Goal: Task Accomplishment & Management: Use online tool/utility

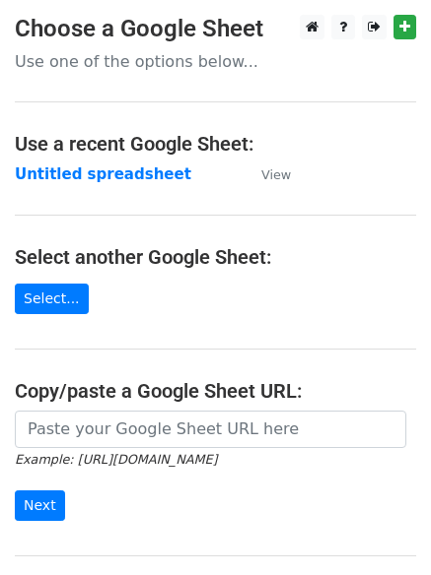
scroll to position [209, 0]
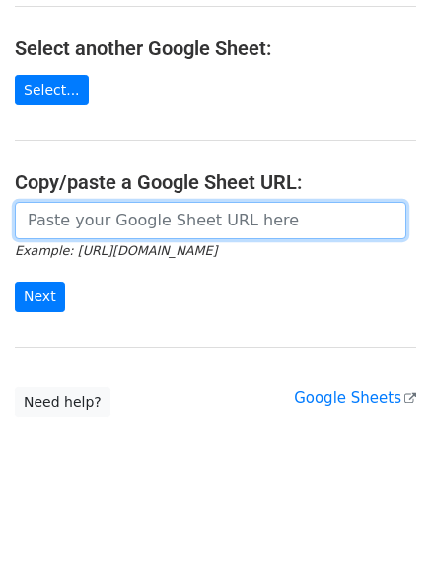
click at [92, 220] on input "url" at bounding box center [210, 220] width 391 height 37
paste input "https://docs.google.com/spreadsheets/d/1WLwSwE1yc9h659Jdk3rKXm2-IoTMPJPSO89vclH…"
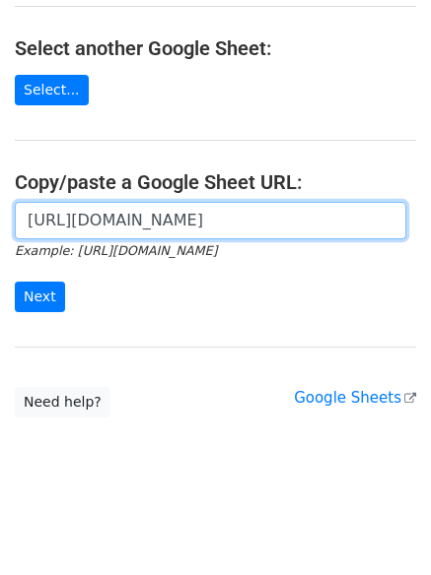
scroll to position [0, 434]
type input "https://docs.google.com/spreadsheets/d/1WLwSwE1yc9h659Jdk3rKXm2-IoTMPJPSO89vclH…"
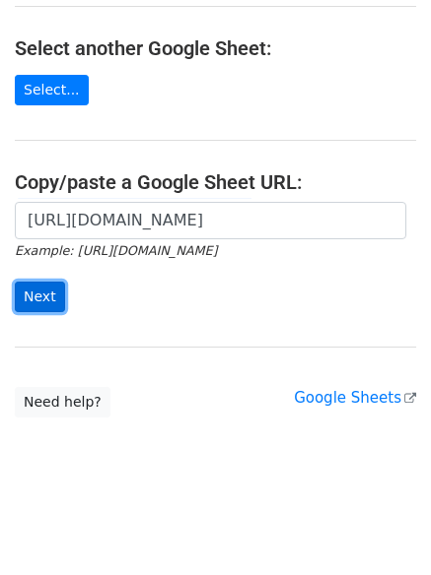
scroll to position [0, 0]
click at [27, 295] on input "Next" at bounding box center [40, 297] width 50 height 31
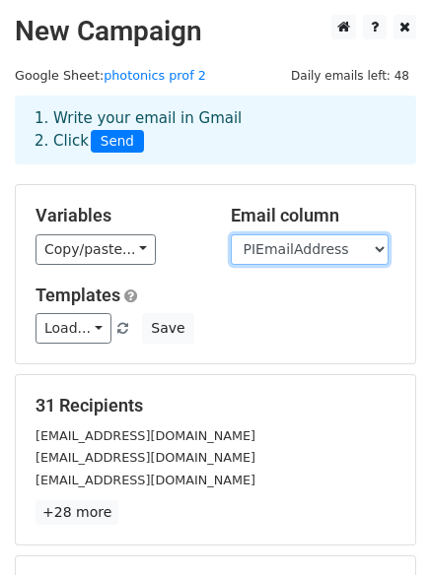
click at [375, 246] on select "Title PrincipalInvestigator PIEmailAddress" at bounding box center [310, 249] width 158 height 31
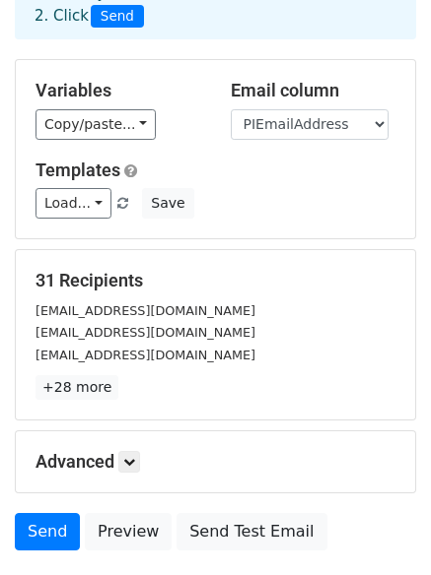
scroll to position [268, 0]
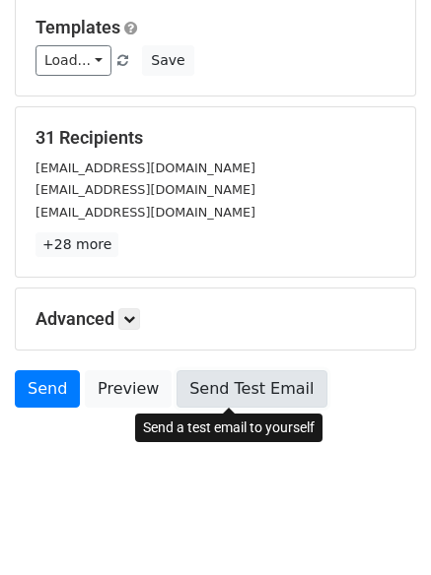
click at [226, 387] on link "Send Test Email" at bounding box center [251, 388] width 150 height 37
click at [201, 388] on link "Send Test Email" at bounding box center [251, 388] width 150 height 37
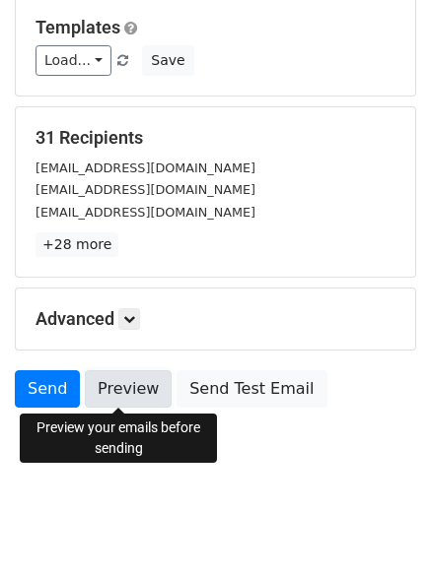
click at [134, 391] on link "Preview" at bounding box center [128, 388] width 87 height 37
click at [203, 461] on div "Preview your emails before sending" at bounding box center [118, 438] width 197 height 49
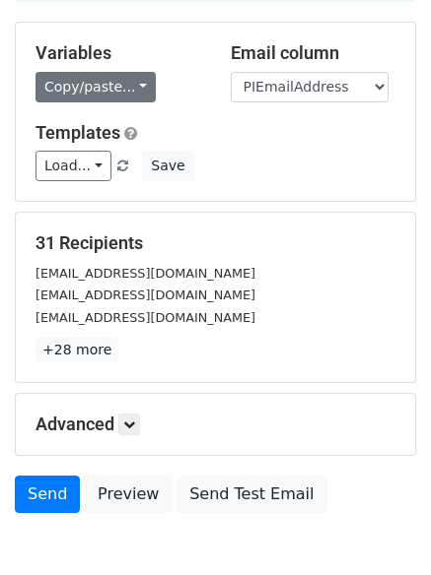
scroll to position [197, 0]
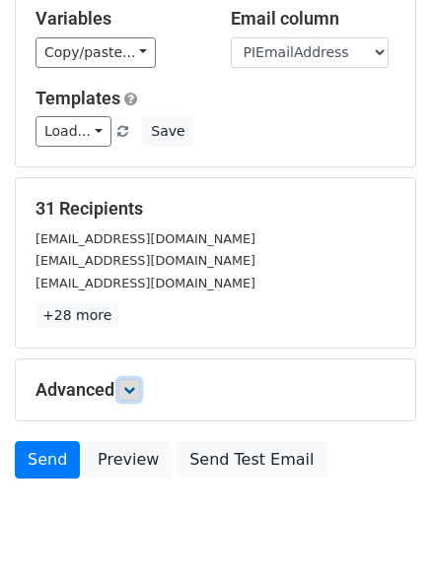
click at [135, 393] on icon at bounding box center [129, 390] width 12 height 12
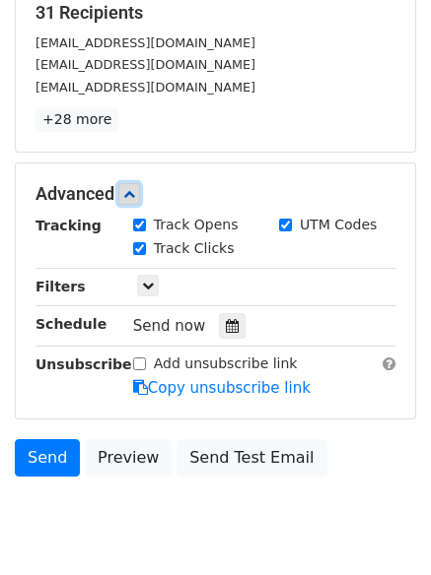
scroll to position [394, 0]
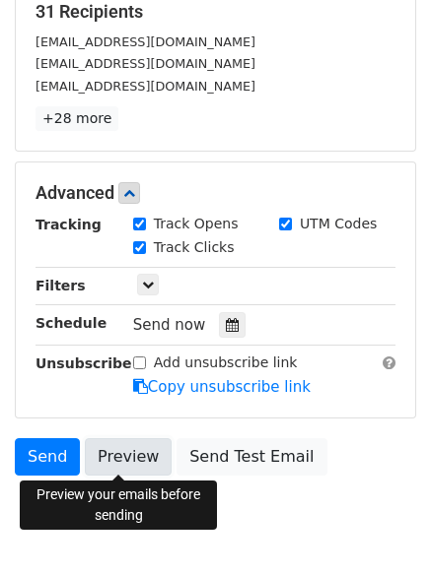
click at [129, 460] on link "Preview" at bounding box center [128, 456] width 87 height 37
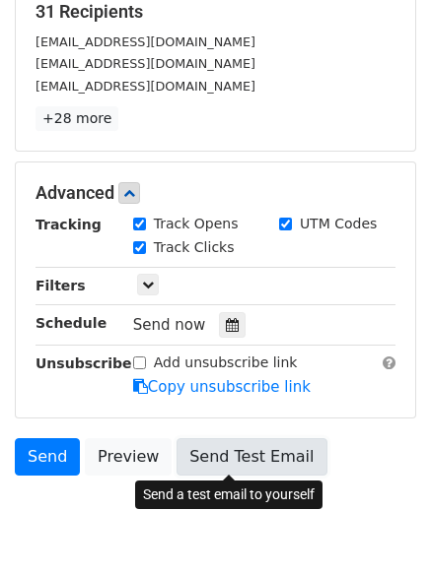
click at [212, 452] on link "Send Test Email" at bounding box center [251, 456] width 150 height 37
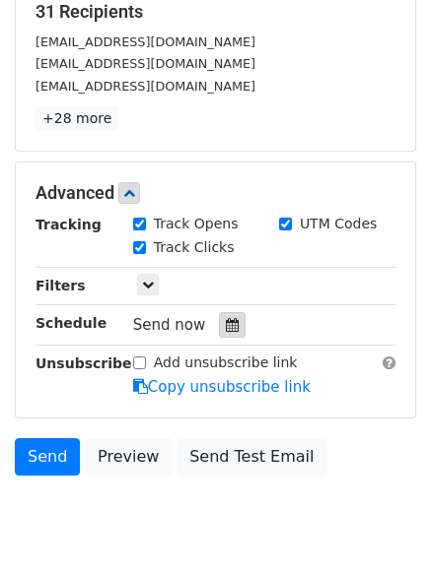
click at [226, 328] on icon at bounding box center [232, 325] width 13 height 14
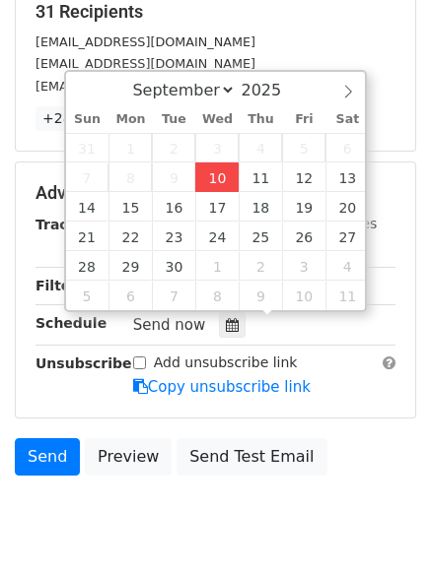
type input "2025-09-10 16:52"
type input "04"
type input "52"
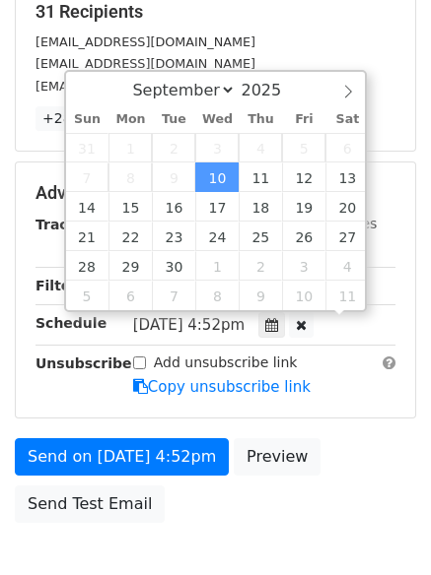
scroll to position [1, 0]
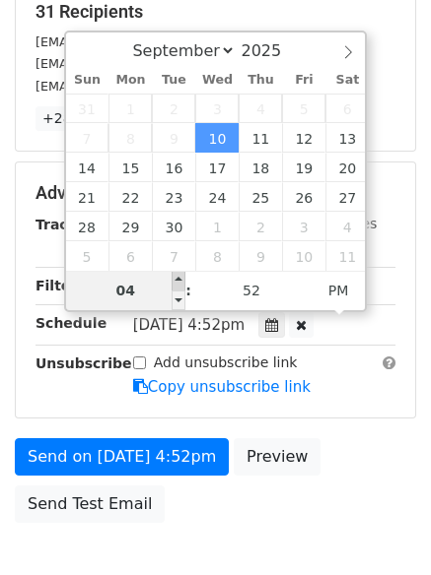
type input "2025-09-10 17:52"
type input "05"
click at [179, 280] on span at bounding box center [178, 281] width 14 height 20
type input "2025-09-10 18:52"
type input "06"
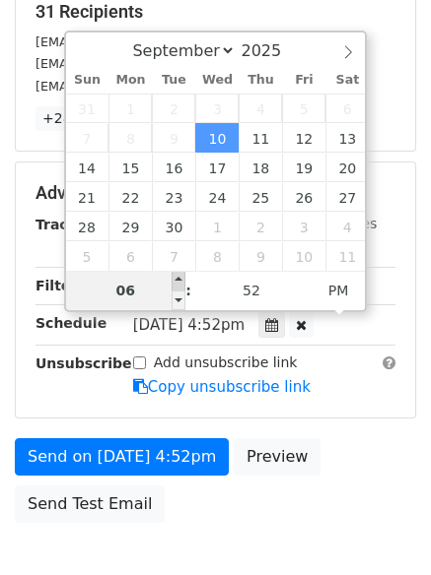
click at [179, 280] on span at bounding box center [178, 281] width 14 height 20
type input "2025-09-10 19:52"
type input "07"
click at [179, 280] on span at bounding box center [178, 281] width 14 height 20
type input "2025-09-10 20:52"
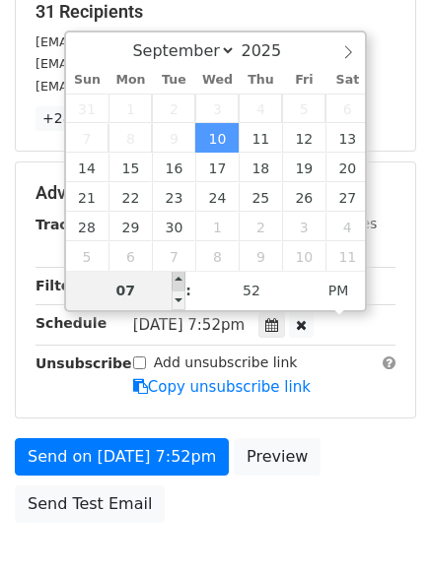
type input "08"
click at [179, 280] on span at bounding box center [178, 281] width 14 height 20
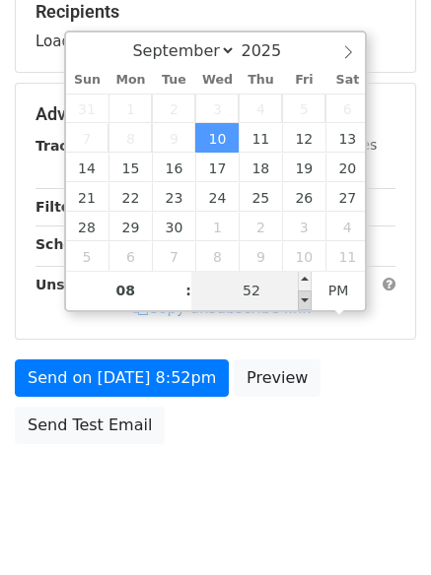
type input "2025-09-10 20:47"
type input "47"
click at [301, 299] on span at bounding box center [305, 301] width 14 height 20
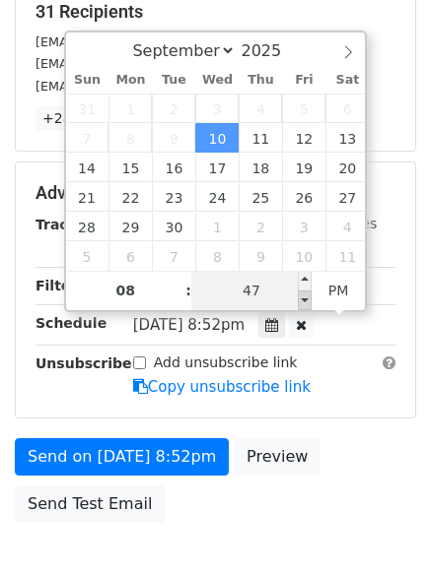
type input "2025-09-10 20:42"
type input "42"
click at [301, 299] on span at bounding box center [305, 301] width 14 height 20
type input "2025-09-10 20:37"
type input "37"
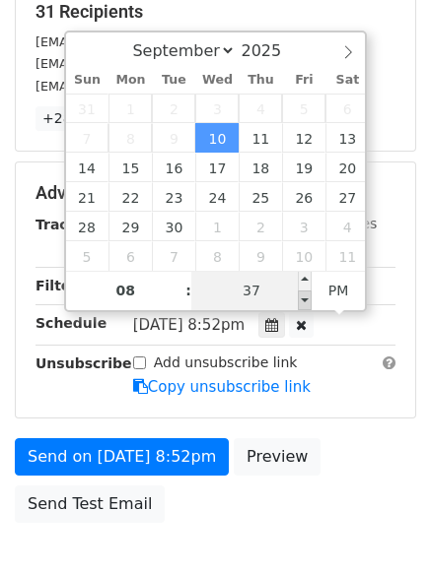
click at [301, 299] on span at bounding box center [305, 301] width 14 height 20
type input "2025-09-10 20:32"
type input "32"
click at [301, 299] on span at bounding box center [305, 301] width 14 height 20
type input "2025-09-10 20:27"
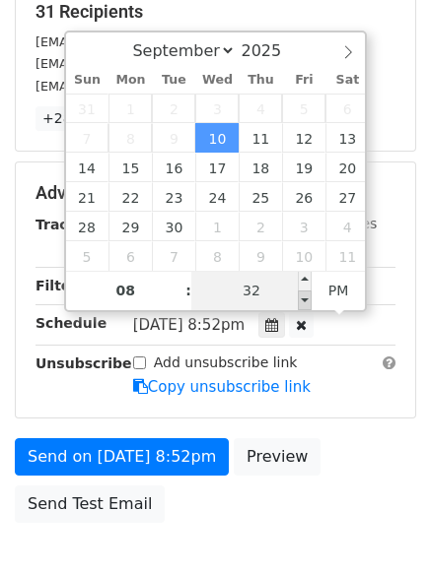
type input "27"
click at [301, 299] on span at bounding box center [305, 301] width 14 height 20
type input "2025-09-10 20:22"
type input "22"
click at [301, 299] on span at bounding box center [305, 301] width 14 height 20
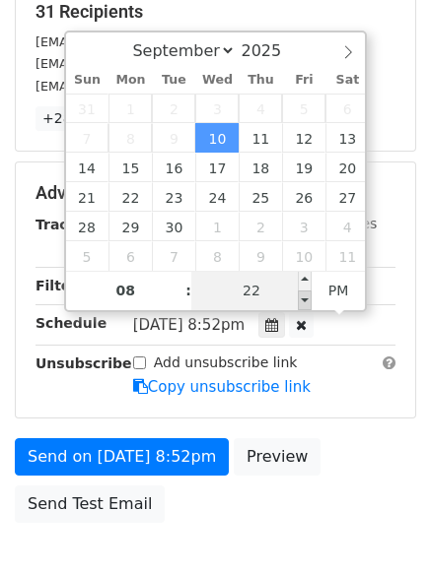
type input "2025-09-10 20:17"
type input "17"
click at [301, 299] on span at bounding box center [305, 301] width 14 height 20
type input "2025-09-10 20:12"
type input "12"
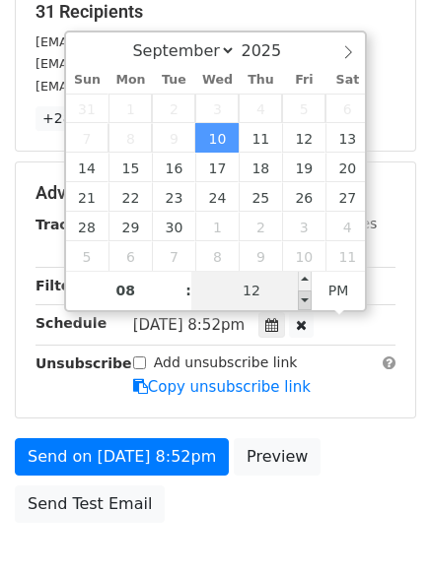
click at [301, 299] on span at bounding box center [305, 301] width 14 height 20
type input "2025-09-10 20:07"
type input "07"
click at [301, 299] on span at bounding box center [305, 301] width 14 height 20
type input "2025-09-10 20:02"
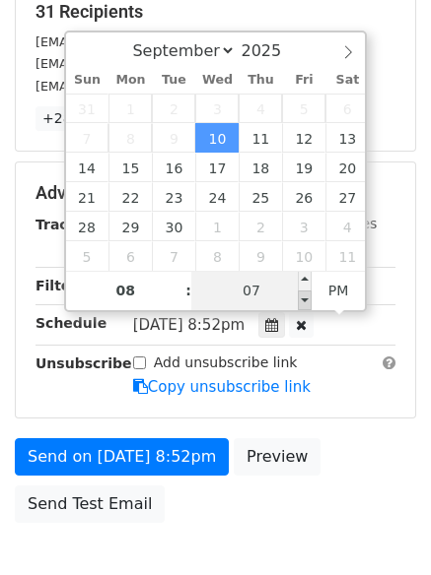
type input "02"
click at [301, 299] on span at bounding box center [305, 301] width 14 height 20
type input "2025-09-10 19:57"
type input "07"
type input "57"
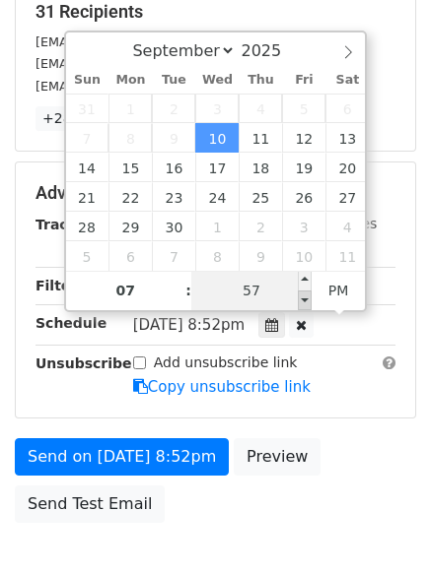
click at [301, 299] on span at bounding box center [305, 301] width 14 height 20
type input "2025-09-10 19:52"
type input "52"
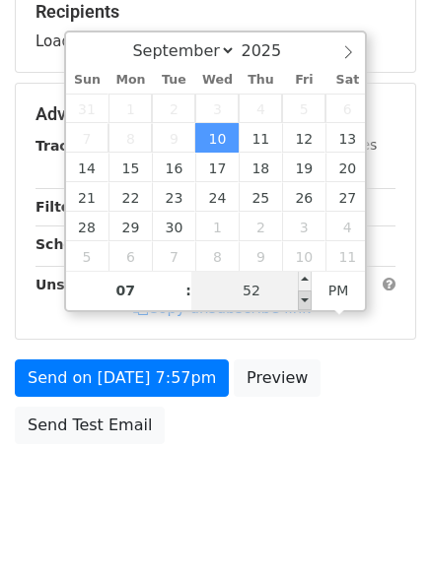
click at [301, 299] on span at bounding box center [305, 301] width 14 height 20
type input "2025-09-10 19:57"
type input "57"
click at [303, 284] on span at bounding box center [305, 281] width 14 height 20
type input "2025-09-10 20:00"
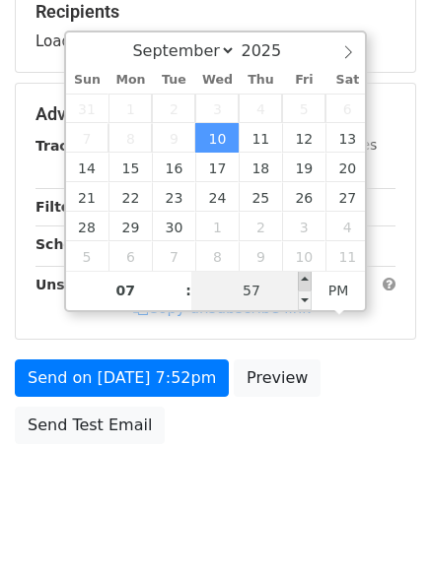
type input "08"
type input "00"
click at [303, 284] on span at bounding box center [305, 281] width 14 height 20
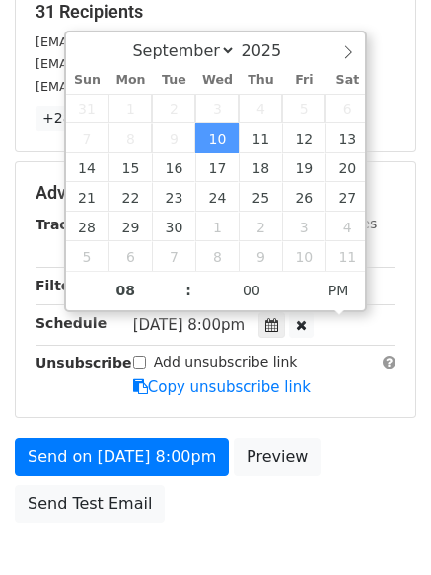
click at [380, 33] on div "[EMAIL_ADDRESS][DOMAIN_NAME]" at bounding box center [215, 42] width 389 height 23
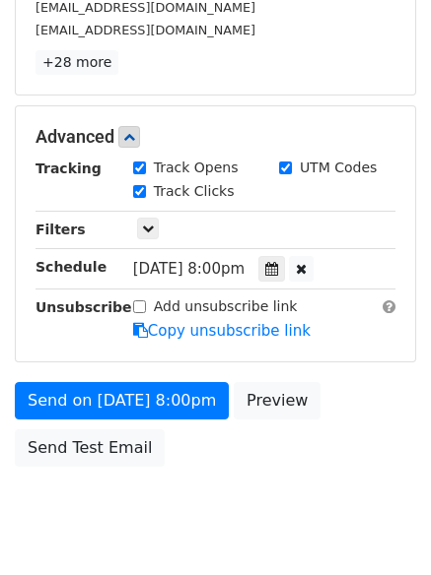
scroll to position [508, 0]
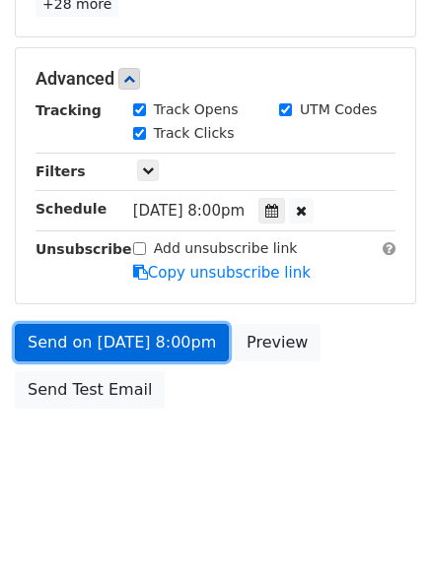
click at [99, 346] on link "Send on Sep 10 at 8:00pm" at bounding box center [122, 342] width 214 height 37
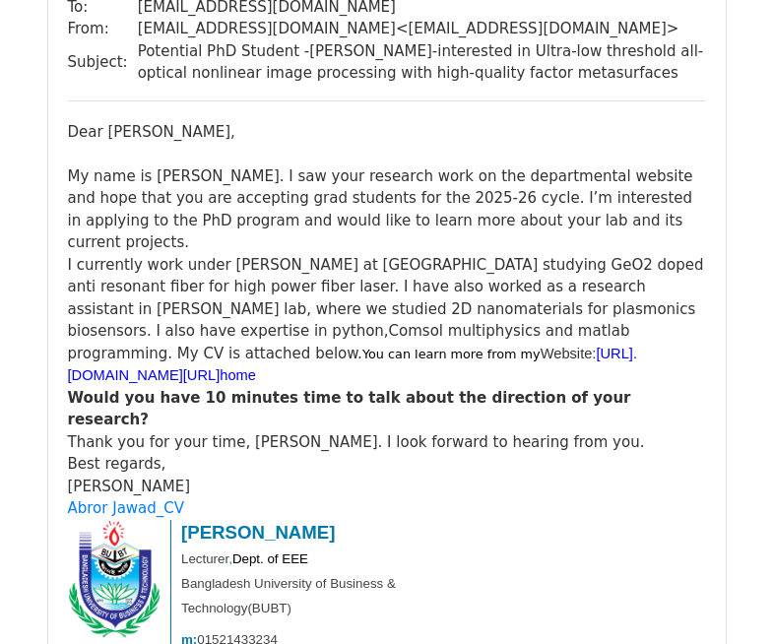
scroll to position [296, 0]
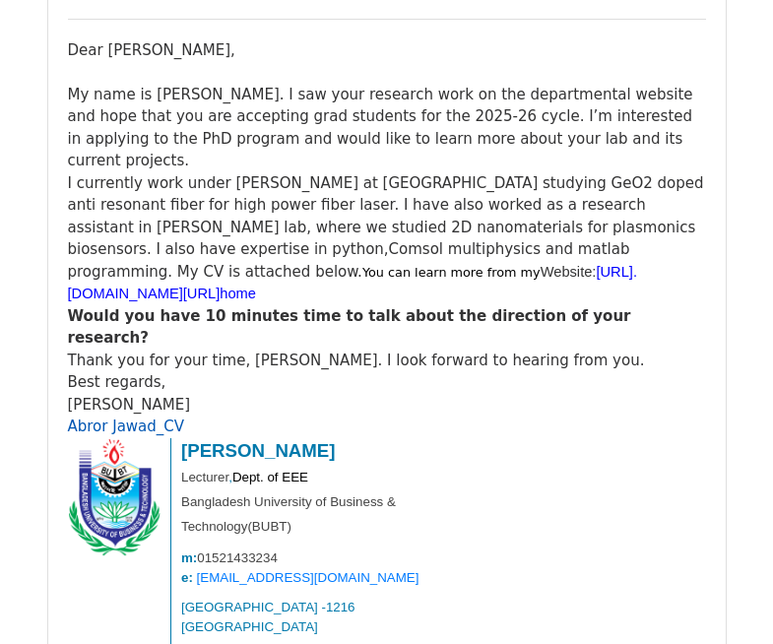
click at [122, 418] on link "Abror Jawad_CV" at bounding box center [126, 427] width 117 height 18
